Goal: Task Accomplishment & Management: Manage account settings

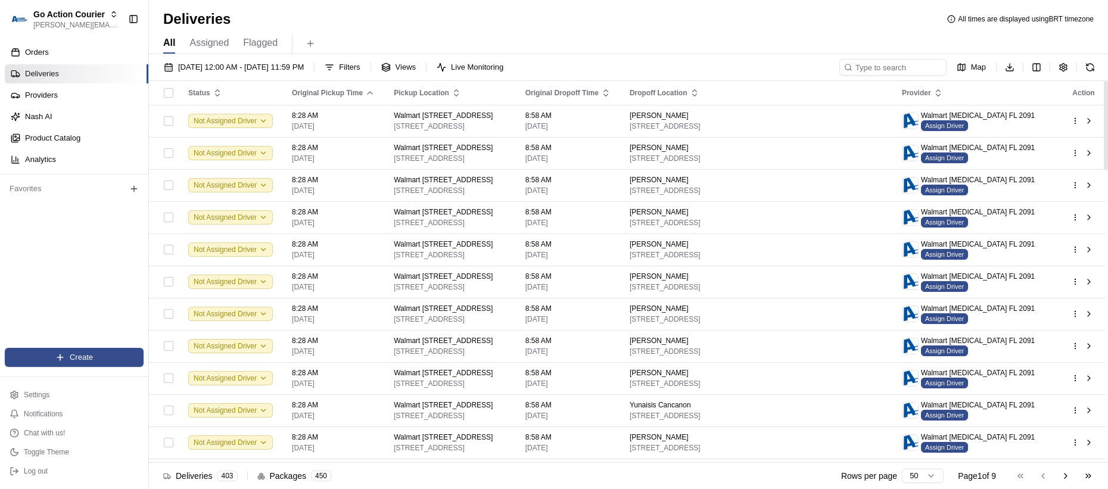
click at [107, 207] on div "Orders Deliveries Providers [PERSON_NAME] Product Catalog Analytics Favorites" at bounding box center [74, 196] width 148 height 317
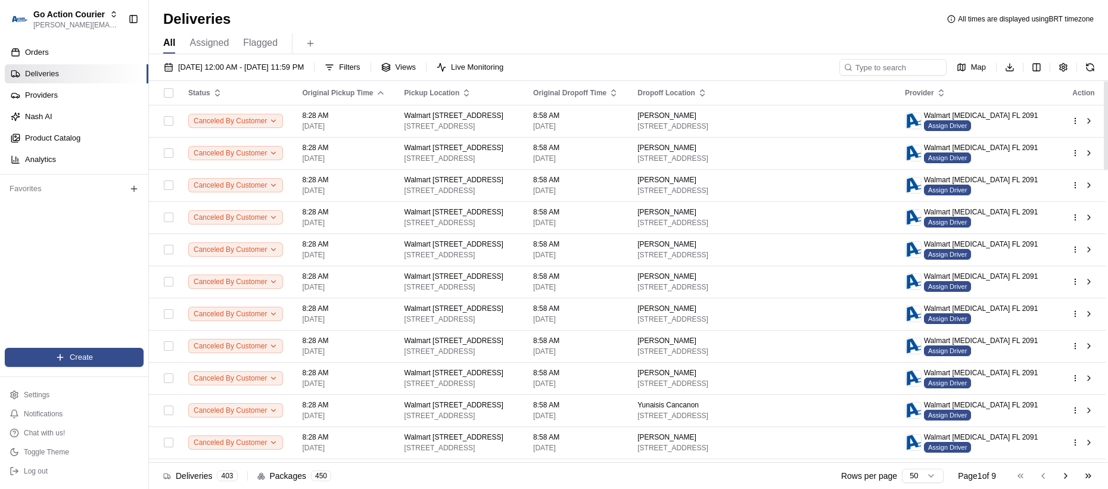
click at [94, 236] on div "Orders Deliveries Providers [PERSON_NAME] Product Catalog Analytics Favorites" at bounding box center [74, 196] width 148 height 317
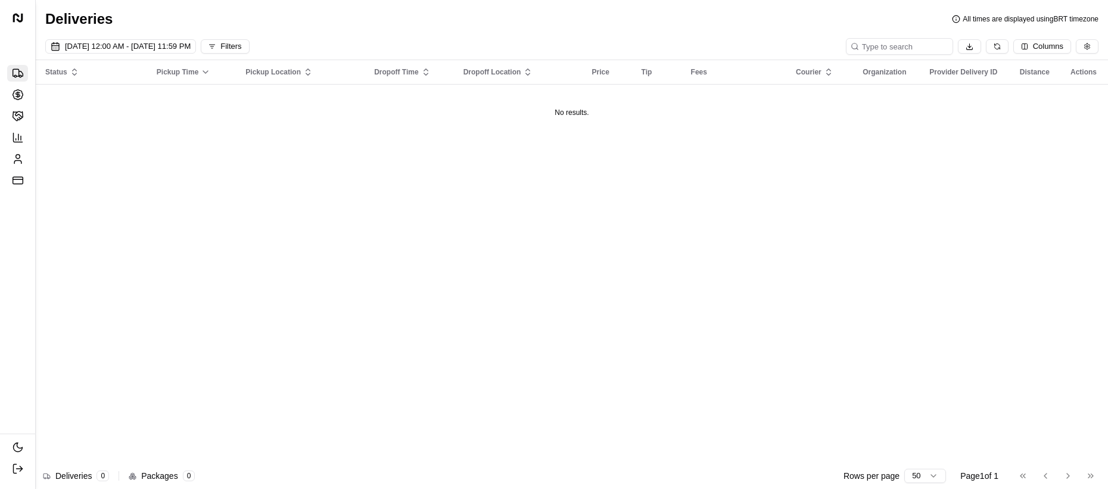
click at [206, 178] on div "Status Pickup Time Pickup Location Dropoff Time Dropoff Location Price Tip Fees…" at bounding box center [572, 264] width 1072 height 409
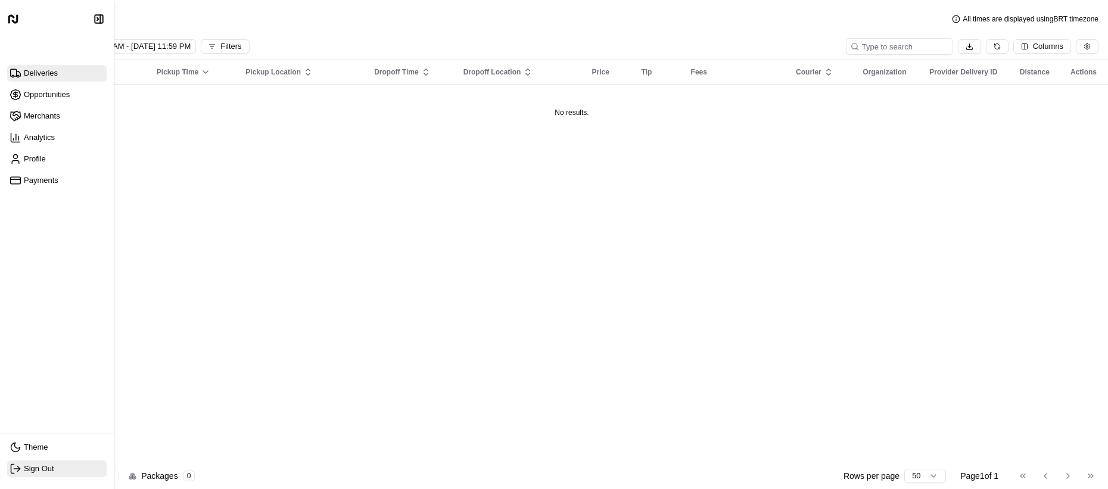
click at [13, 464] on icon at bounding box center [16, 469] width 12 height 12
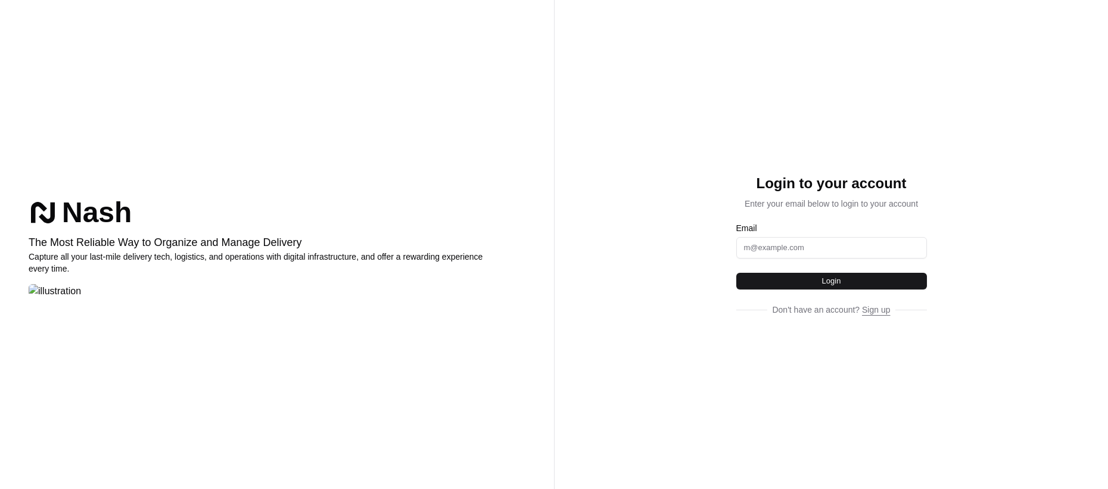
click at [786, 259] on input "Email" at bounding box center [831, 247] width 191 height 21
click at [844, 290] on button "Login" at bounding box center [831, 281] width 191 height 17
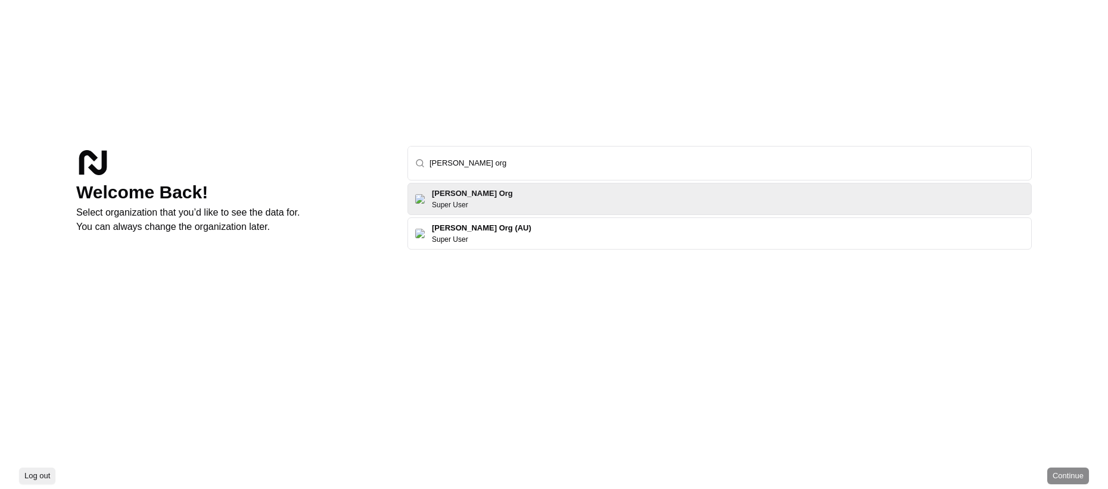
type input "nash org"
click button "Continue" at bounding box center [1068, 476] width 42 height 17
